Goal: Check status: Check status

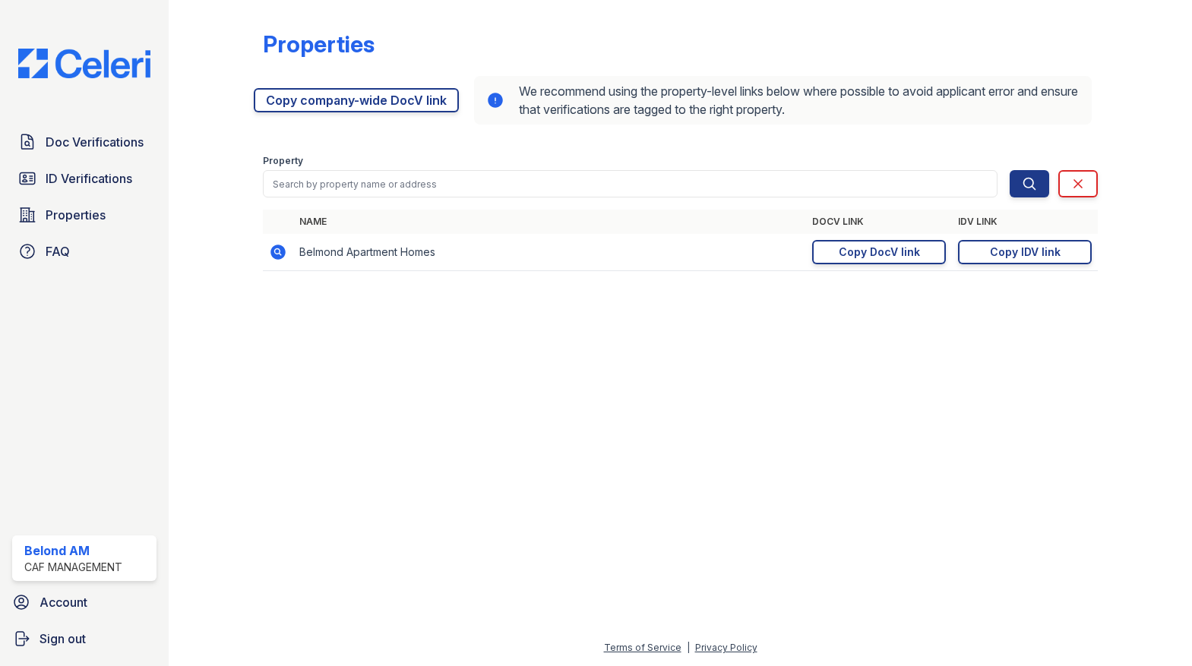
drag, startPoint x: 377, startPoint y: 385, endPoint x: 343, endPoint y: 361, distance: 41.3
click at [374, 384] on div at bounding box center [680, 475] width 974 height 328
click at [83, 176] on span "ID Verifications" at bounding box center [89, 178] width 87 height 18
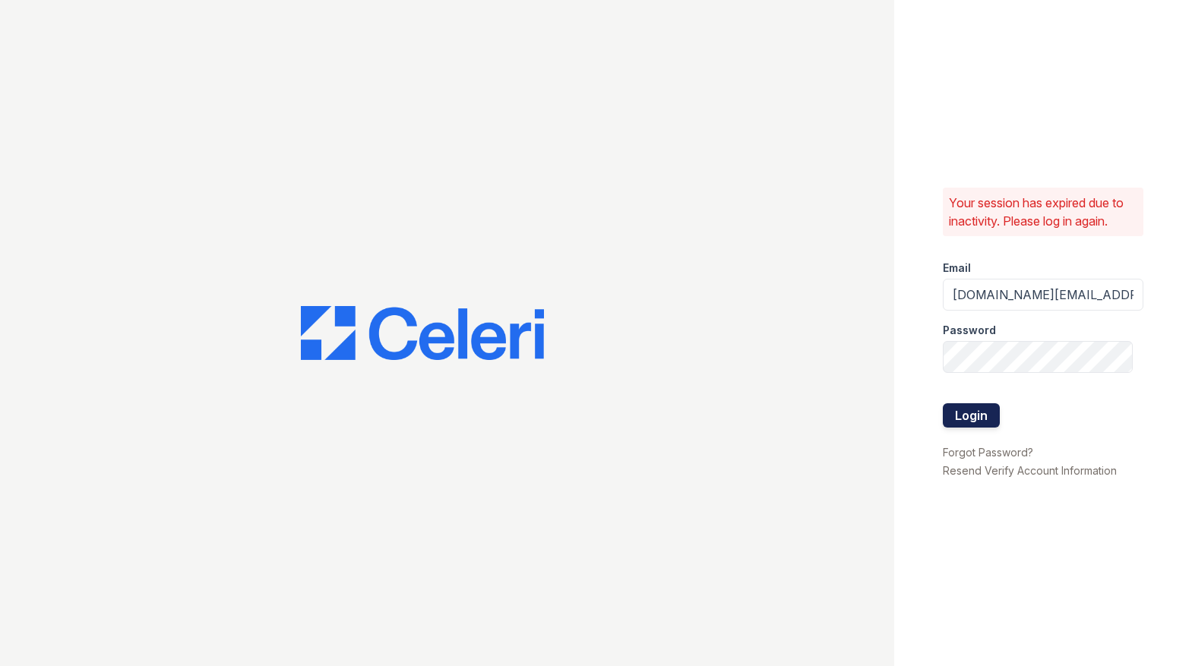
click at [979, 410] on button "Login" at bounding box center [971, 415] width 57 height 24
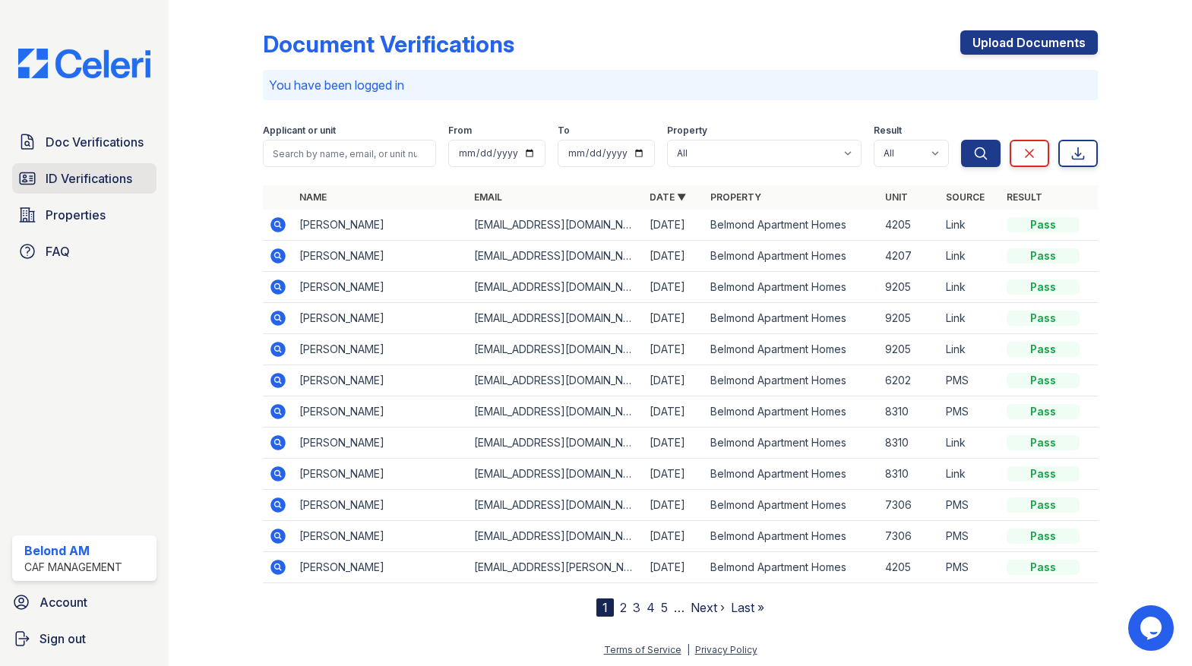
click at [96, 175] on span "ID Verifications" at bounding box center [89, 178] width 87 height 18
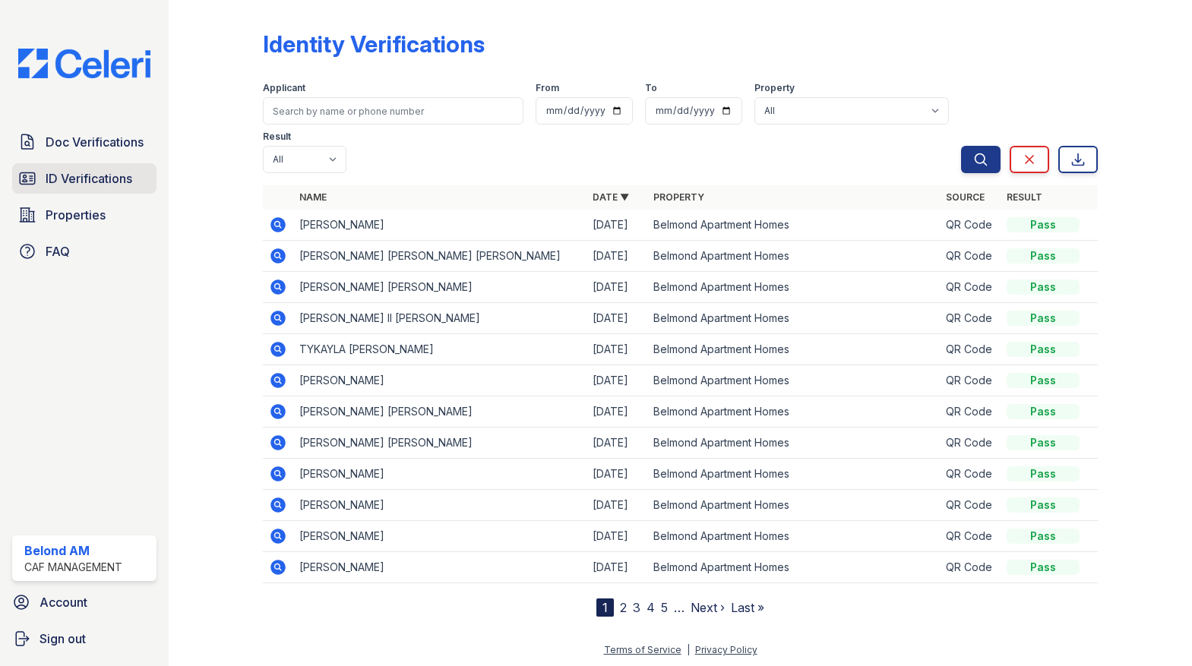
click at [58, 169] on span "ID Verifications" at bounding box center [89, 178] width 87 height 18
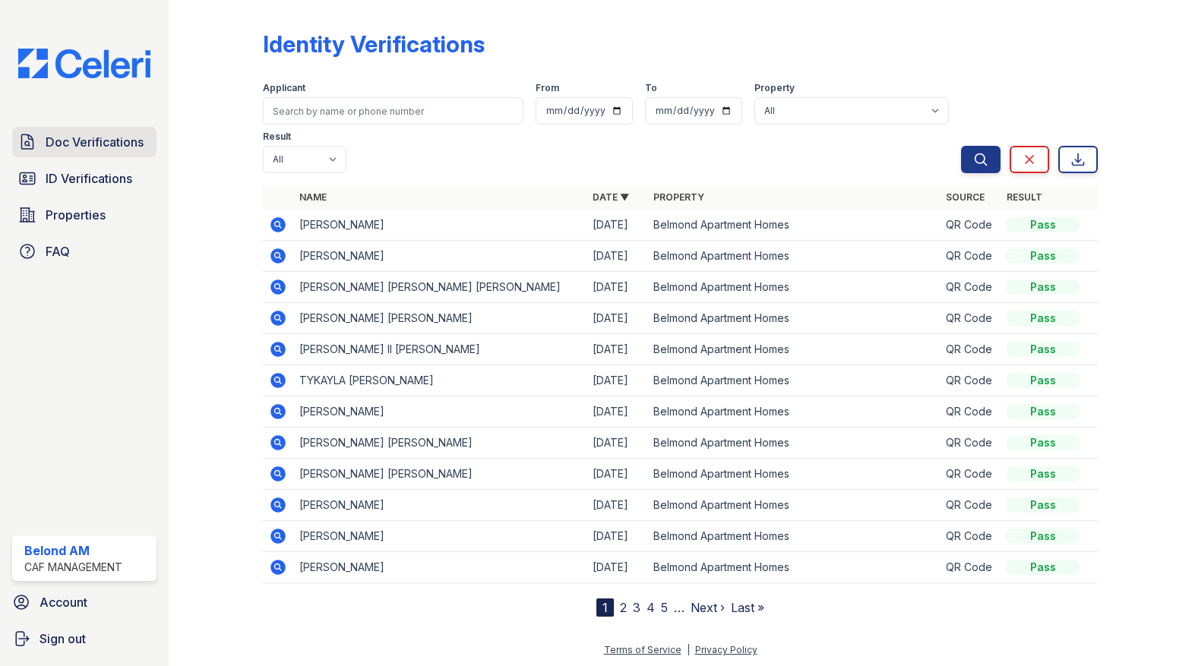
click at [60, 147] on span "Doc Verifications" at bounding box center [95, 142] width 98 height 18
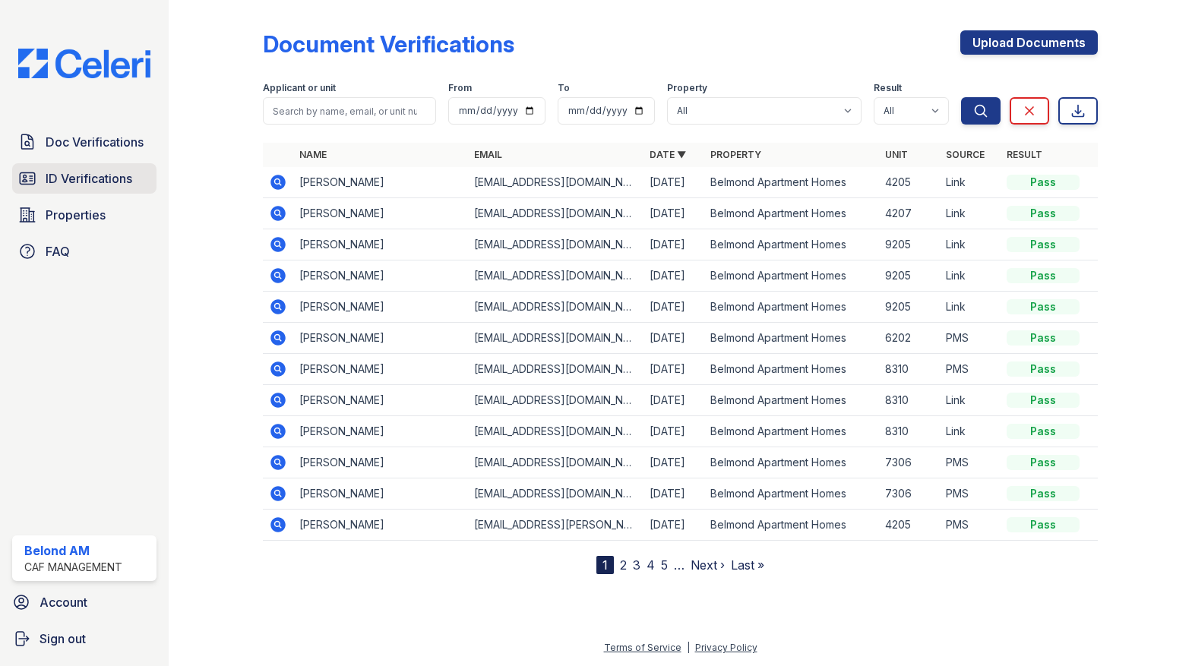
click at [99, 166] on link "ID Verifications" at bounding box center [84, 178] width 144 height 30
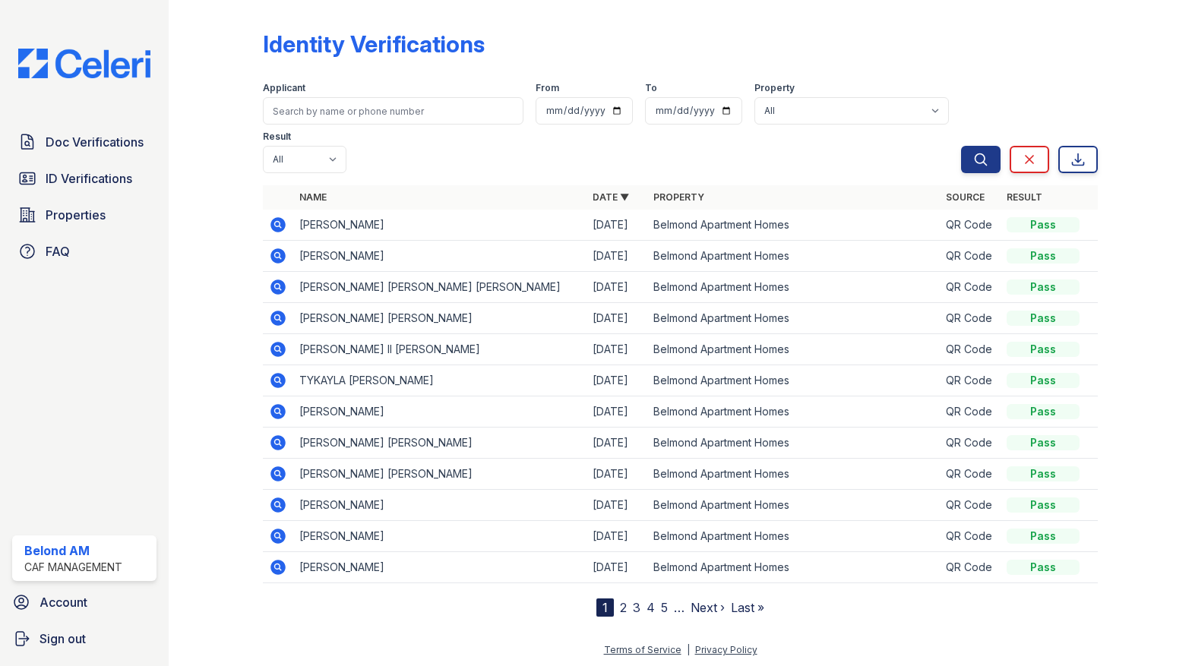
click at [93, 150] on span "Doc Verifications" at bounding box center [95, 142] width 98 height 18
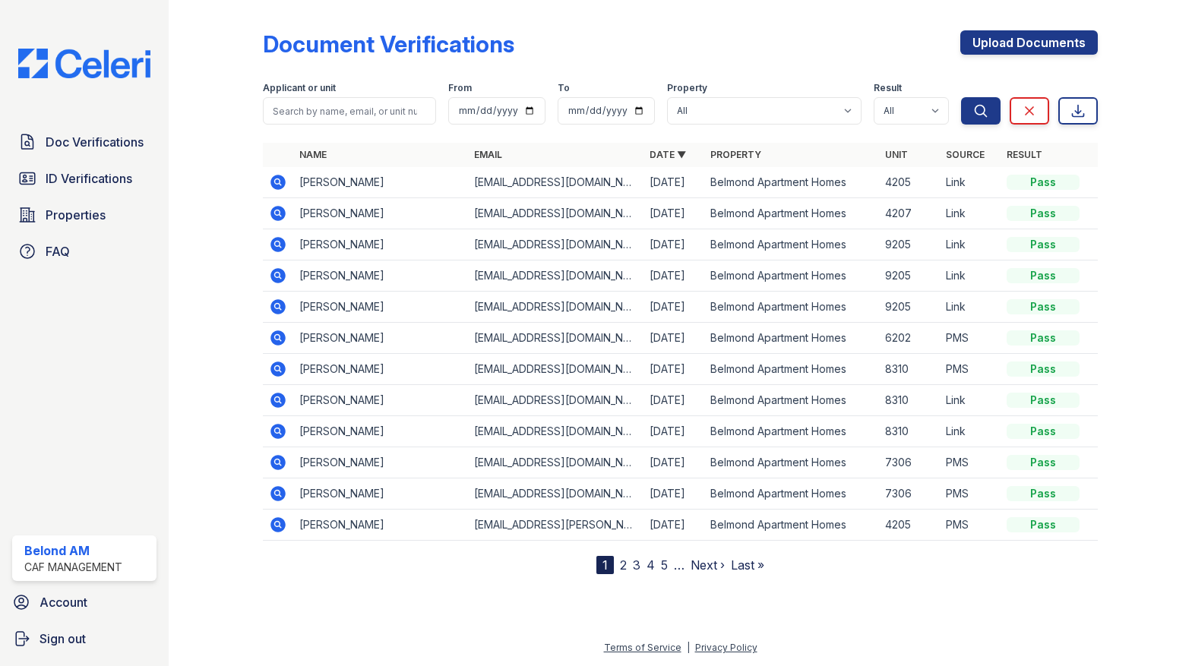
click at [363, 93] on div "Applicant or unit" at bounding box center [350, 89] width 174 height 15
click at [361, 100] on input "search" at bounding box center [350, 110] width 174 height 27
type input "sanders"
click at [961, 97] on button "Search" at bounding box center [980, 110] width 39 height 27
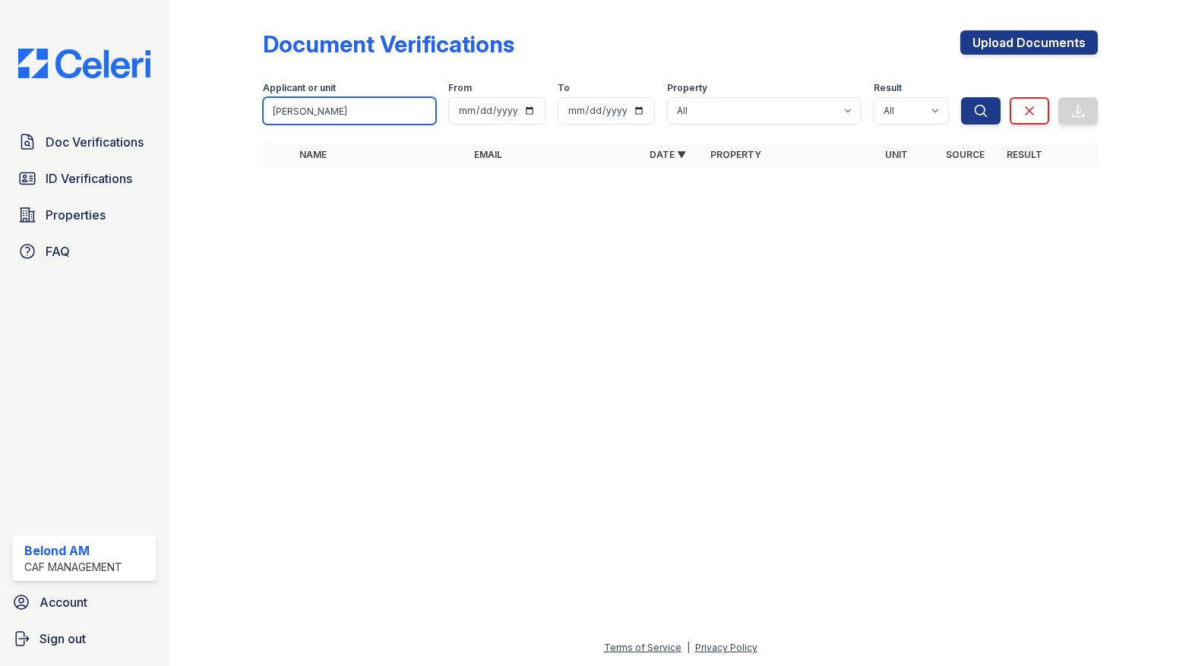
click at [330, 109] on input "sanders" at bounding box center [350, 110] width 174 height 27
click at [330, 108] on input "sanders" at bounding box center [350, 110] width 174 height 27
click at [331, 107] on input "sanders" at bounding box center [350, 110] width 174 height 27
type input "xavier"
click at [966, 115] on button "Search" at bounding box center [980, 110] width 39 height 27
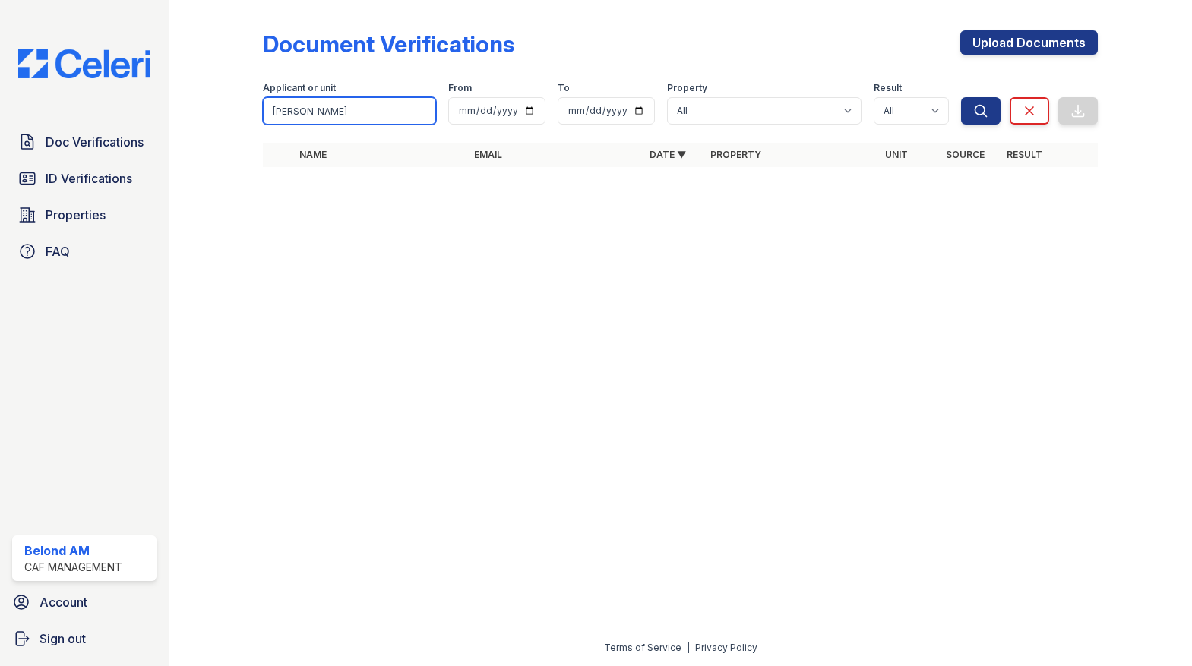
click at [369, 114] on input "xavier" at bounding box center [350, 110] width 174 height 27
click at [979, 114] on icon "submit" at bounding box center [980, 110] width 15 height 15
